Goal: Task Accomplishment & Management: Complete application form

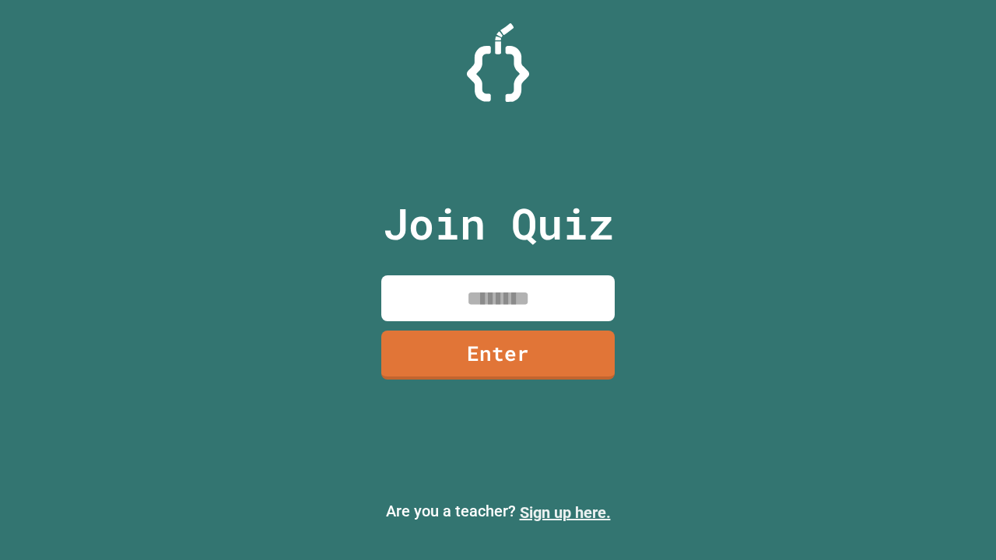
click at [558, 513] on link "Sign up here." at bounding box center [565, 512] width 91 height 19
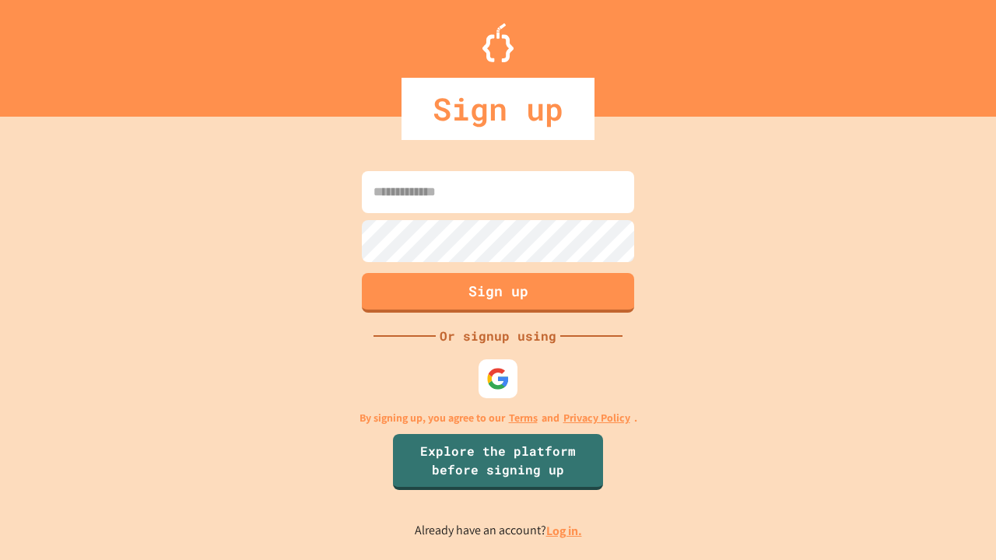
click at [565, 531] on link "Log in." at bounding box center [564, 531] width 36 height 16
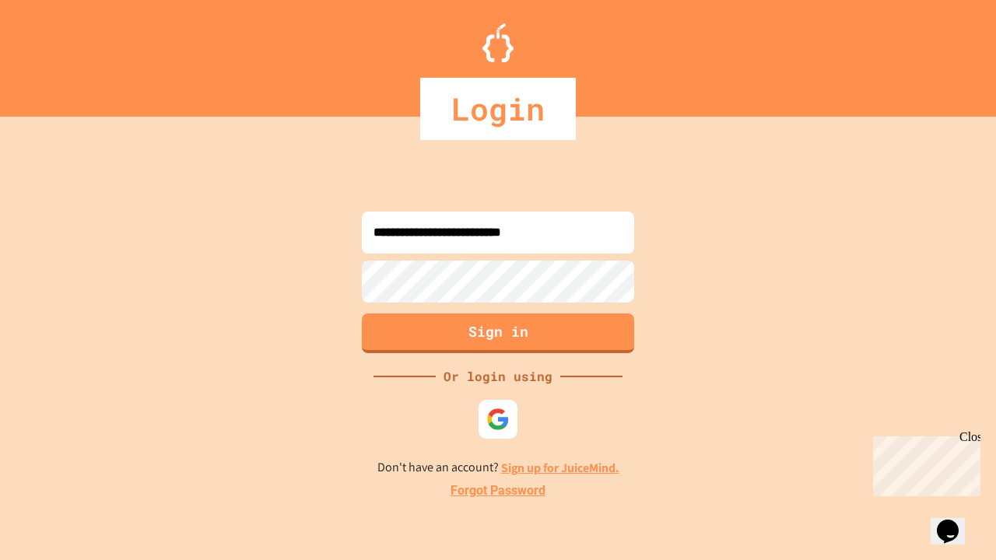
type input "**********"
